Goal: Check status: Check status

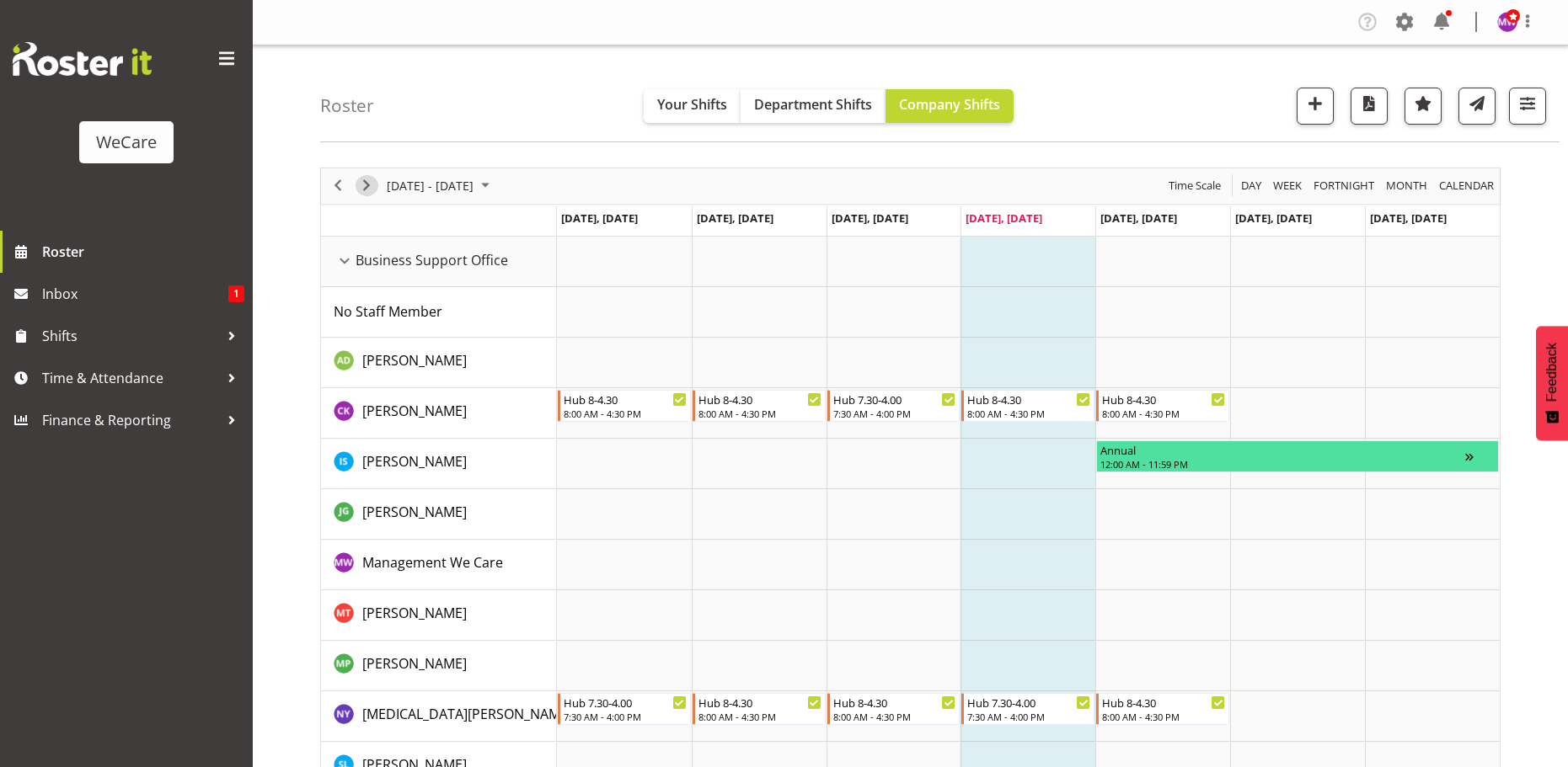
click at [370, 182] on span "Next" at bounding box center [367, 186] width 20 height 21
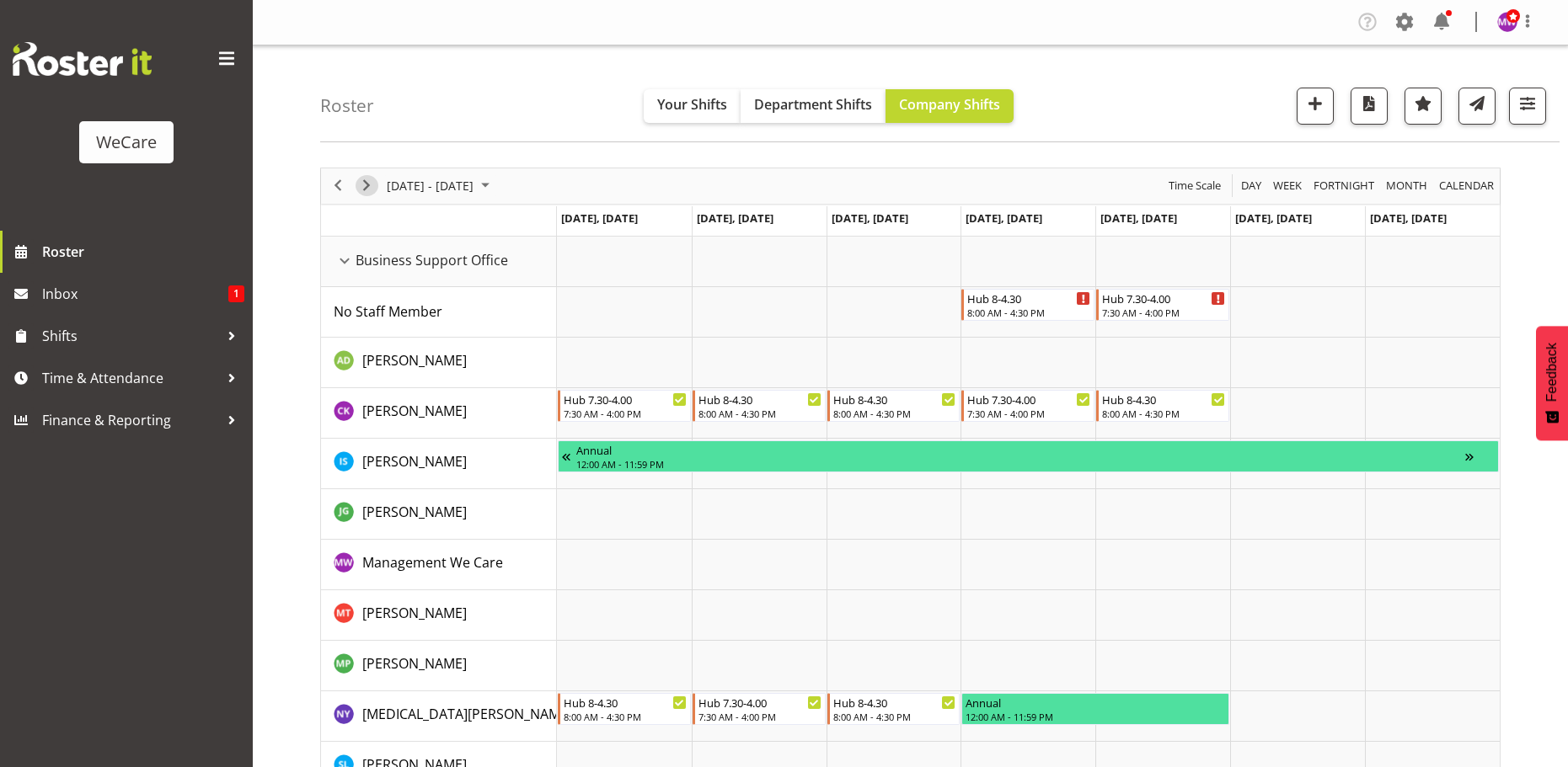
click at [364, 186] on span "Next" at bounding box center [367, 186] width 20 height 21
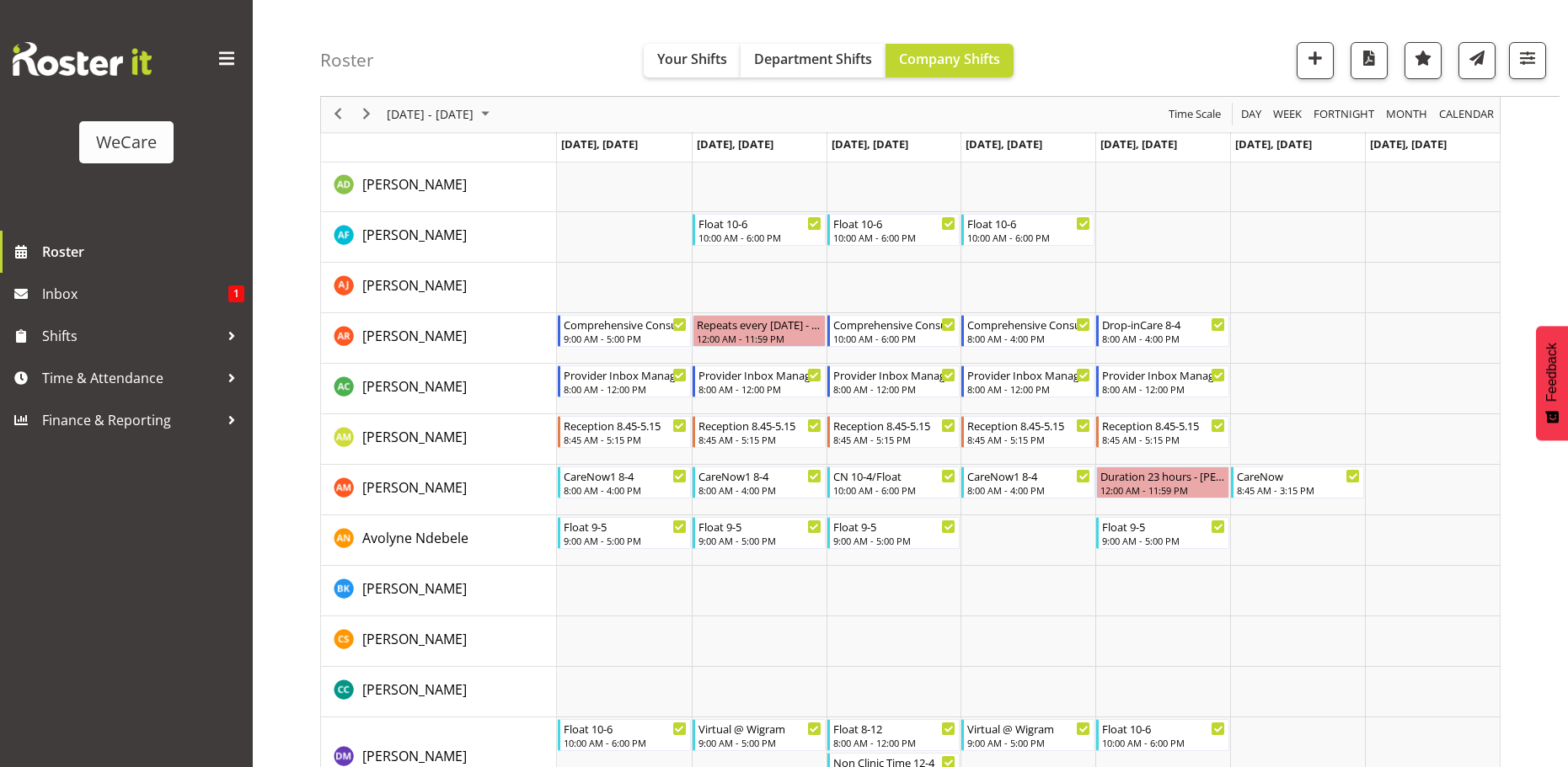
scroll to position [5896, 0]
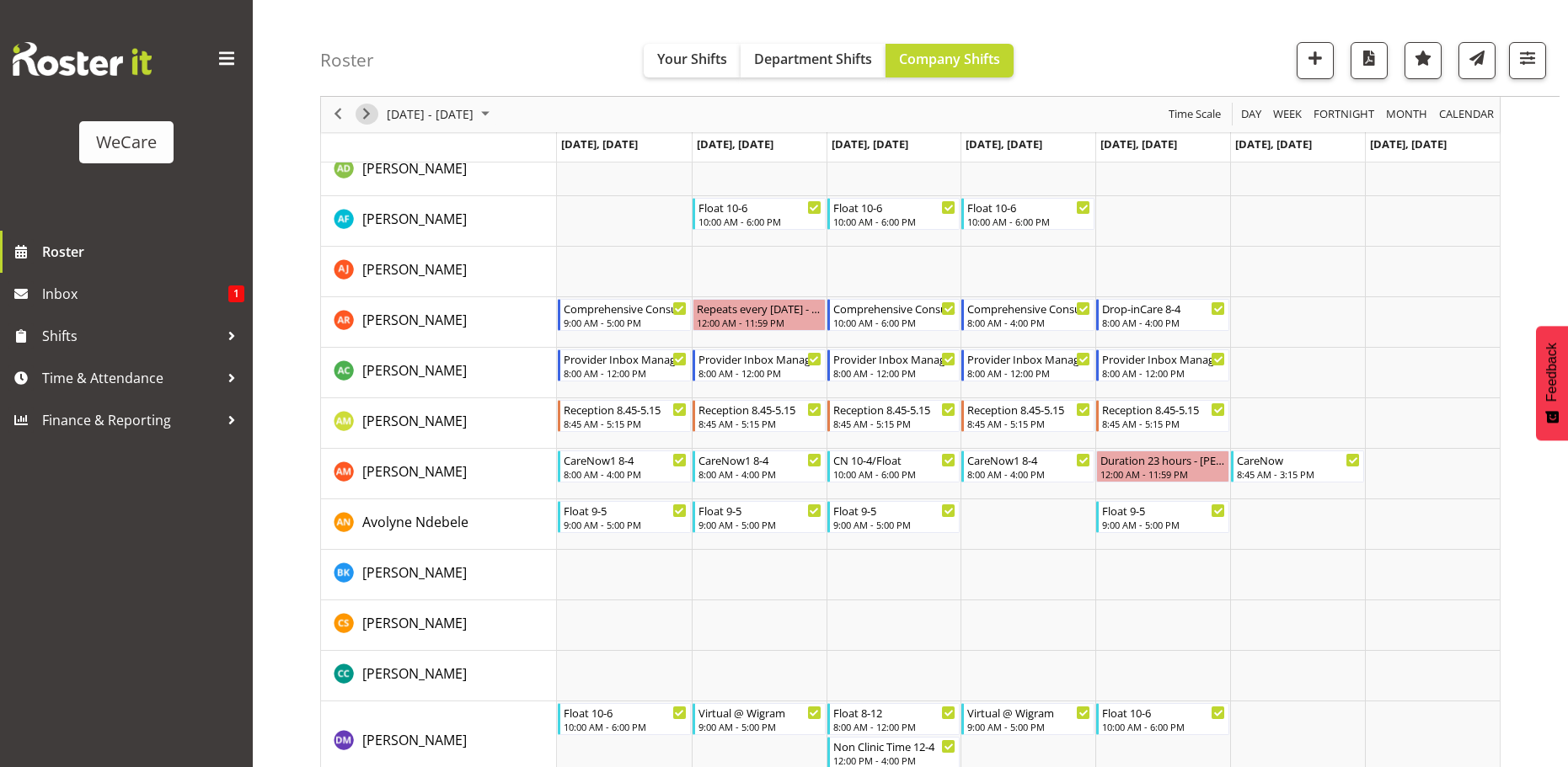
click at [366, 115] on span "Next" at bounding box center [367, 115] width 20 height 21
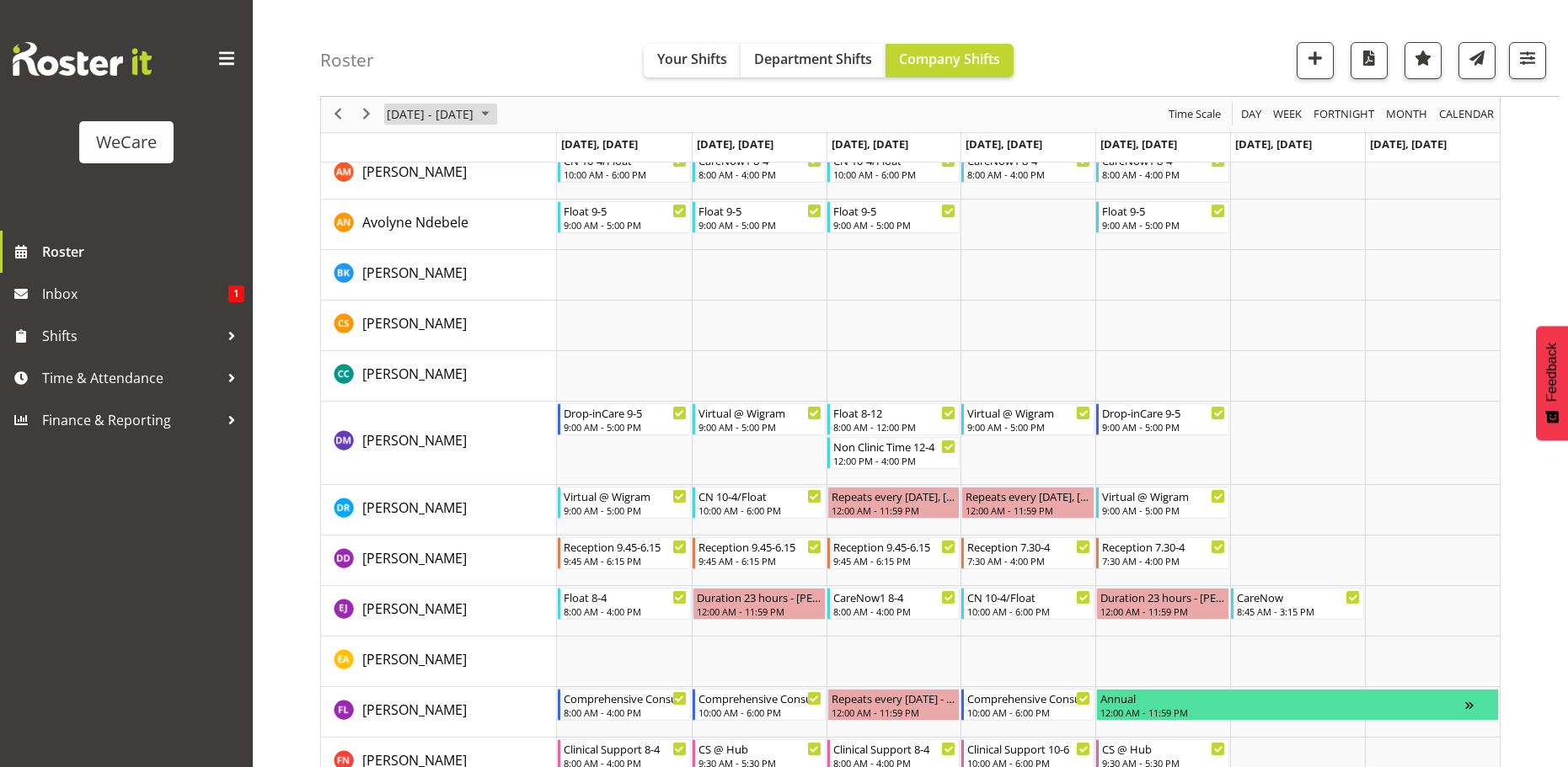
click at [495, 115] on span "September 2025" at bounding box center [485, 115] width 20 height 21
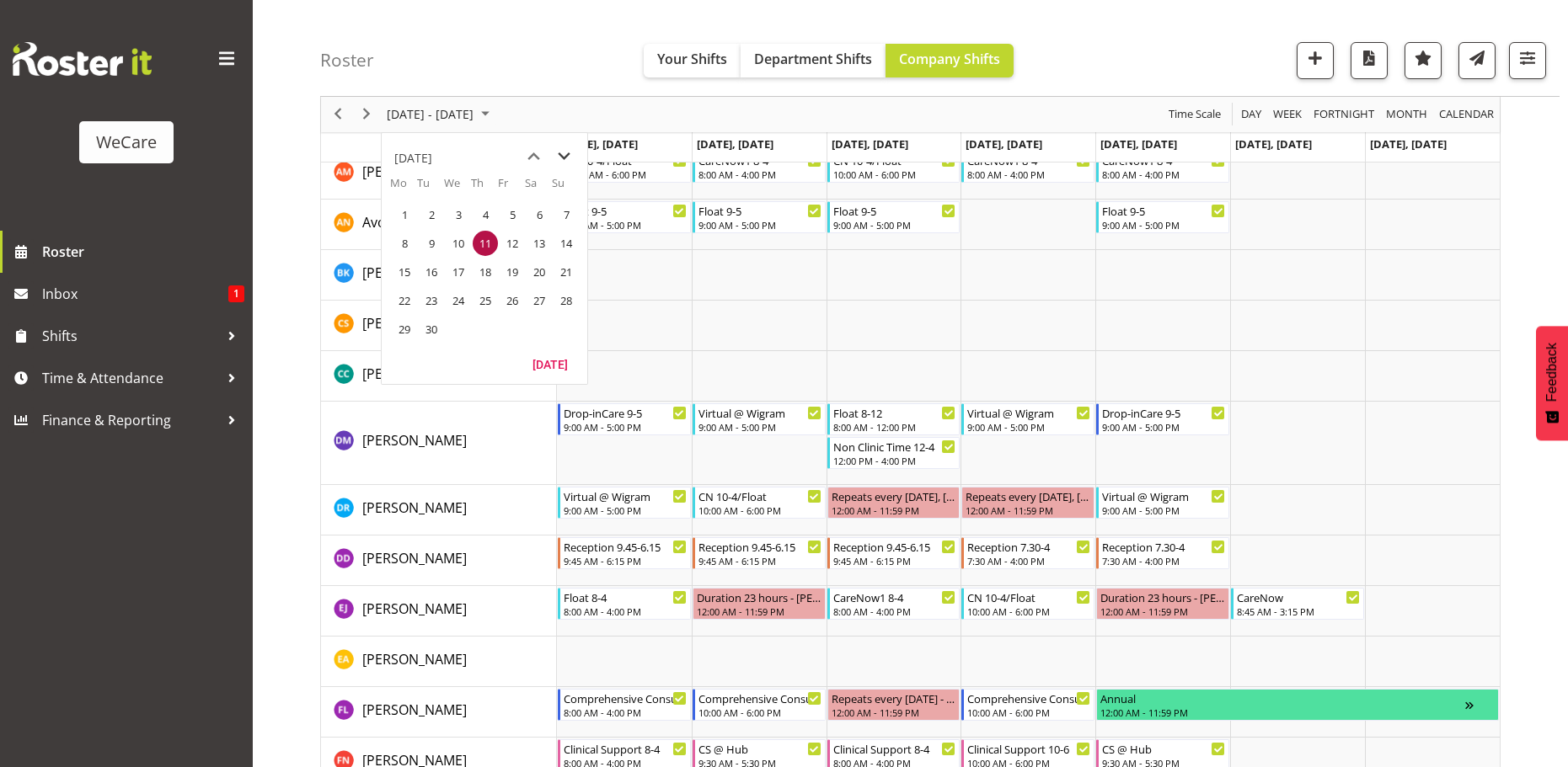
click at [559, 158] on span "next month" at bounding box center [564, 156] width 29 height 30
click at [563, 154] on span "next month" at bounding box center [564, 156] width 29 height 30
click at [459, 210] on span "1" at bounding box center [458, 215] width 26 height 26
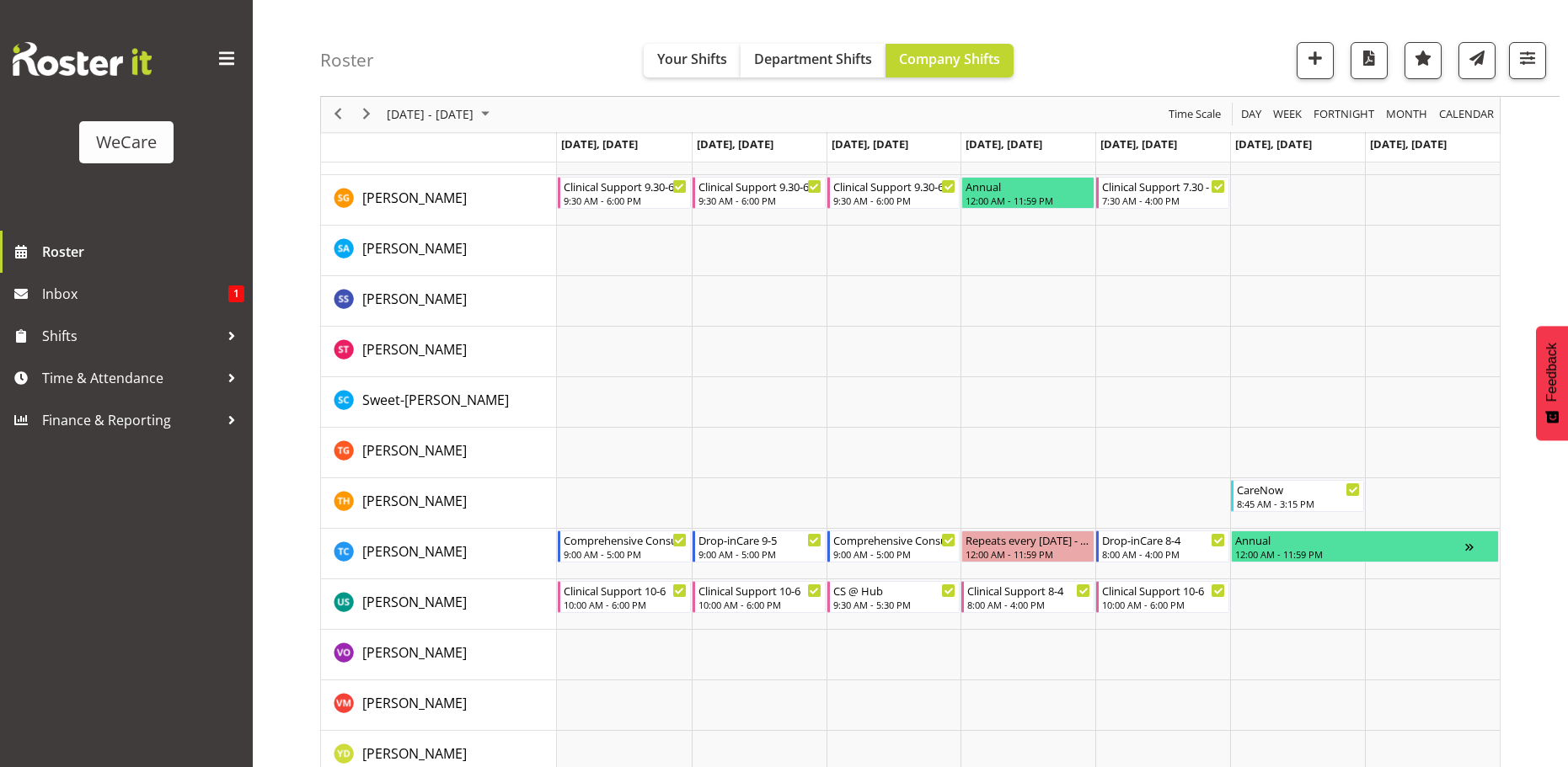
scroll to position [7645, 0]
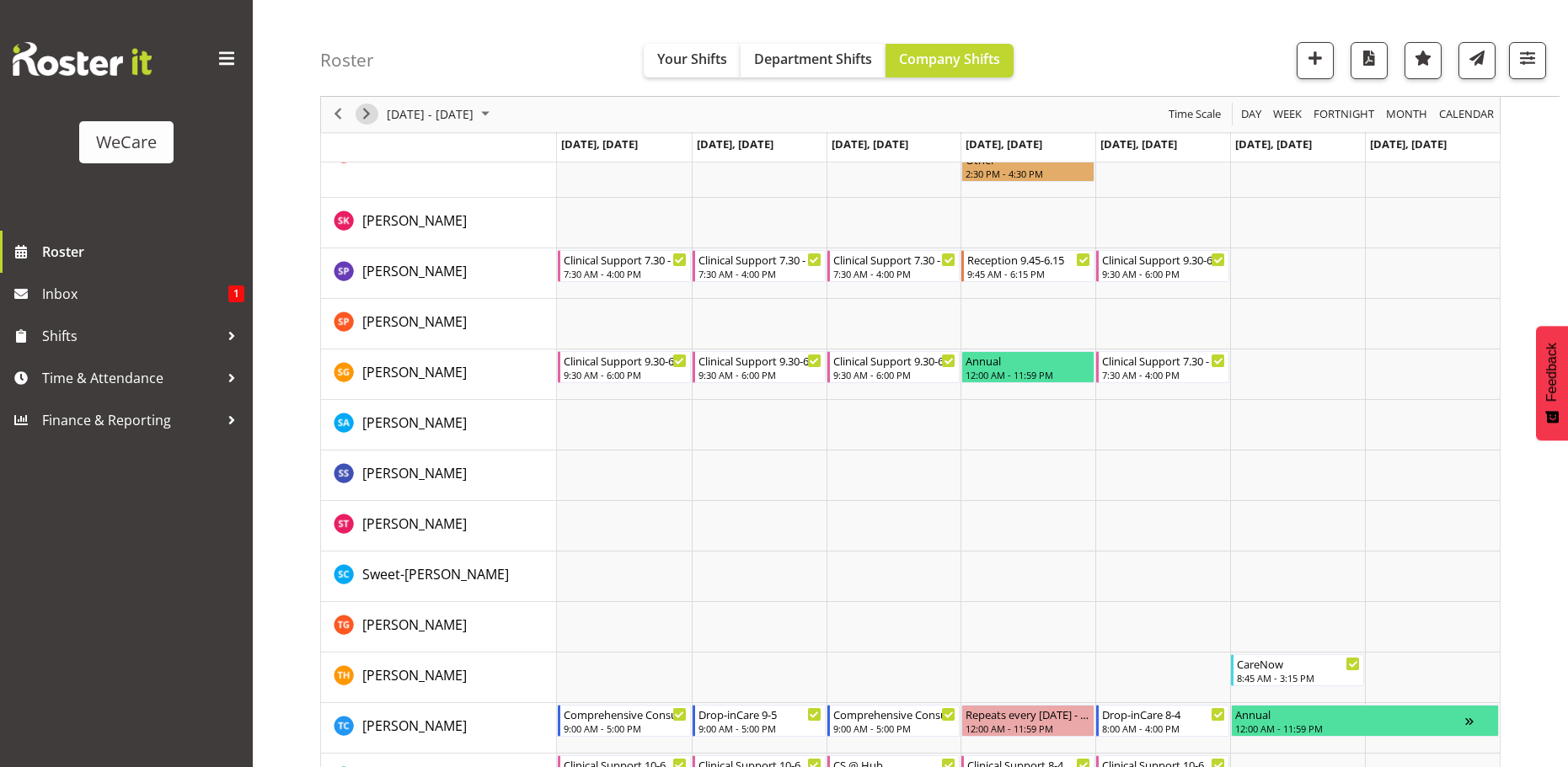
click at [370, 111] on span "Next" at bounding box center [367, 115] width 20 height 21
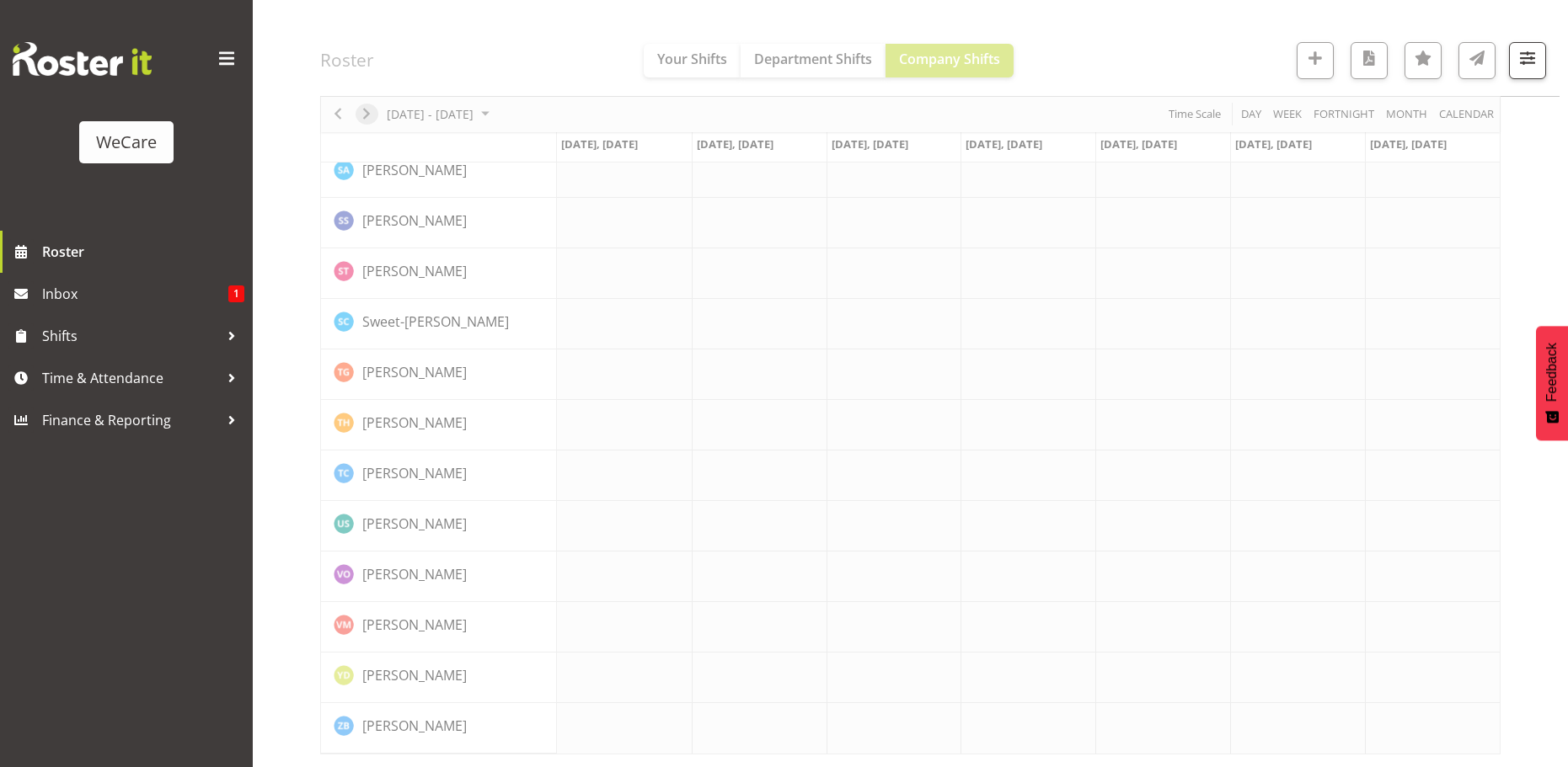
scroll to position [7064, 0]
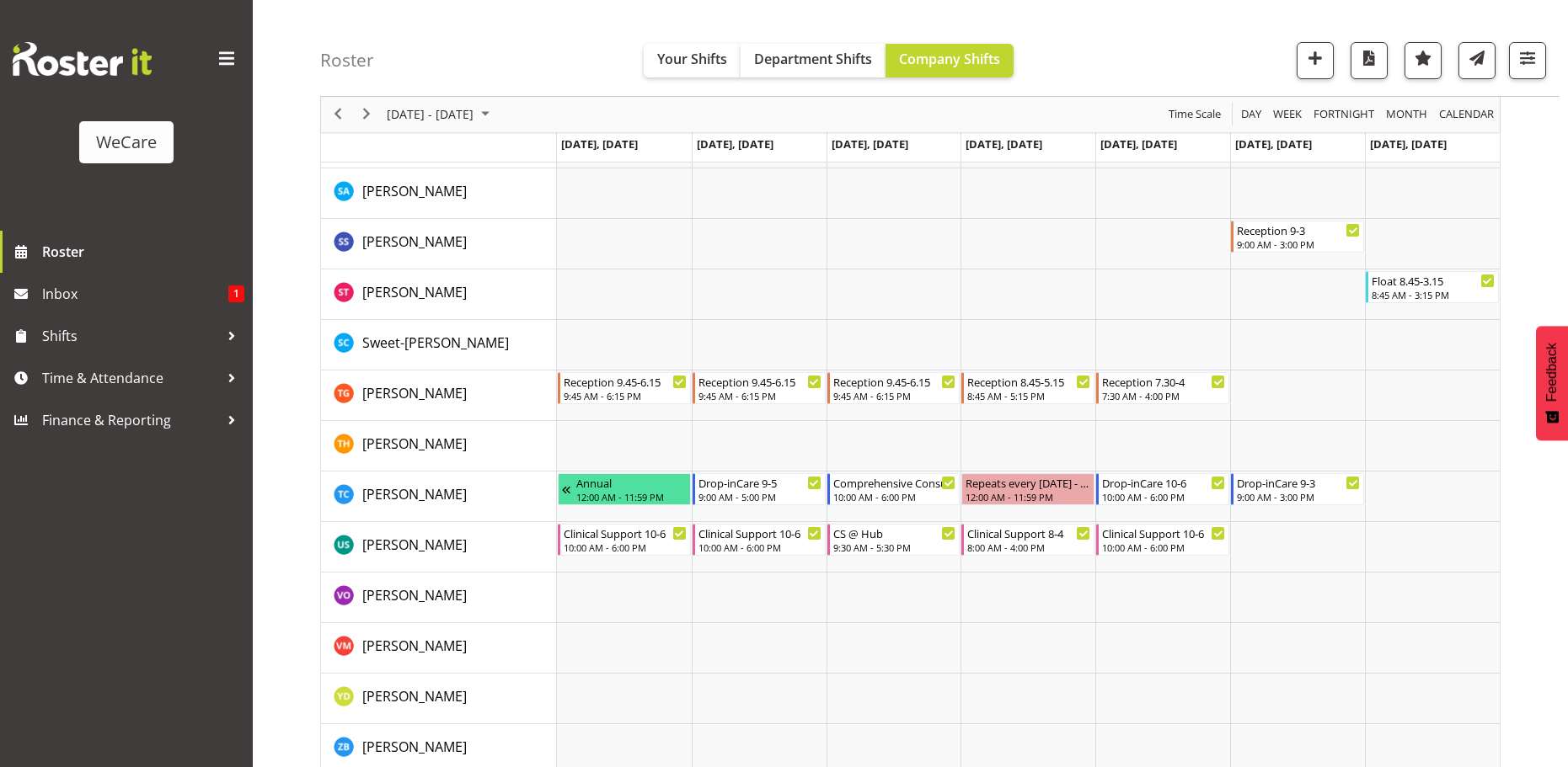
scroll to position [7631, 0]
